Goal: Transaction & Acquisition: Book appointment/travel/reservation

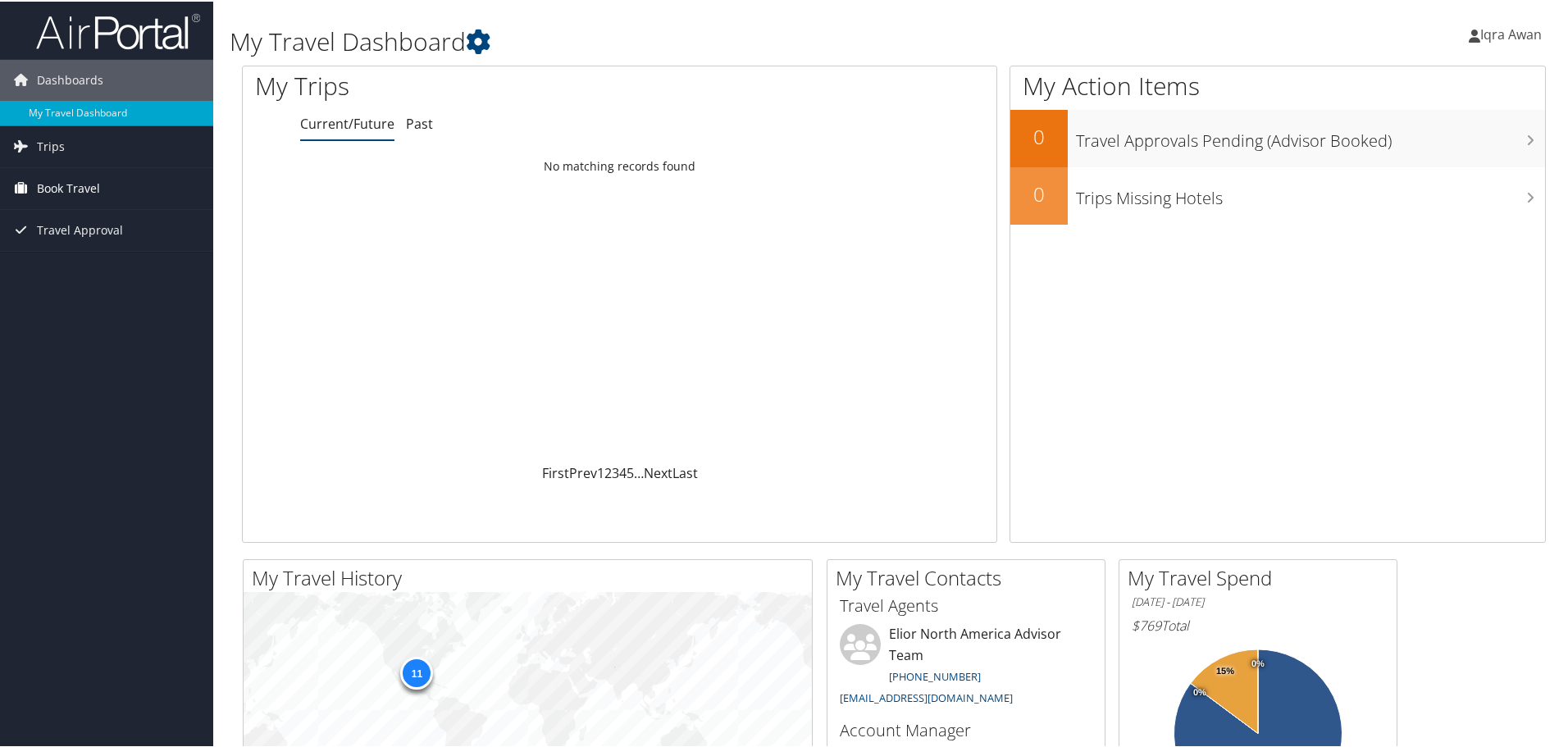
click at [108, 184] on link "Book Travel" at bounding box center [107, 187] width 214 height 41
click at [129, 274] on link "Book/Manage Online Trips" at bounding box center [107, 268] width 214 height 25
